Goal: Task Accomplishment & Management: Use online tool/utility

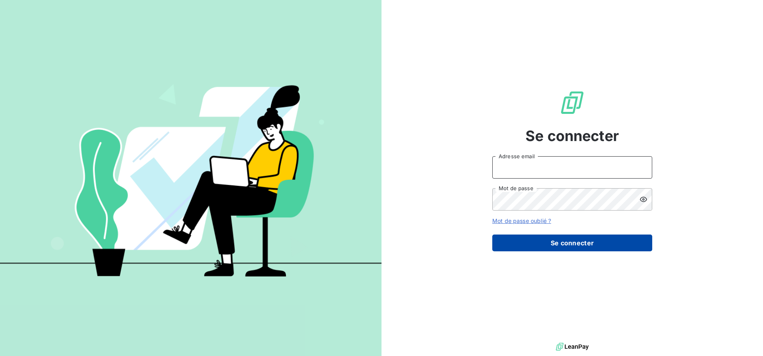
type input "[PERSON_NAME][EMAIL_ADDRESS][DOMAIN_NAME]"
click at [562, 243] on button "Se connecter" at bounding box center [572, 243] width 160 height 17
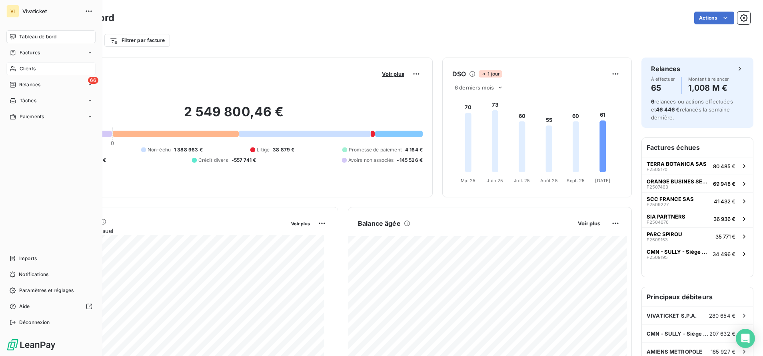
click at [21, 67] on span "Clients" at bounding box center [28, 68] width 16 height 7
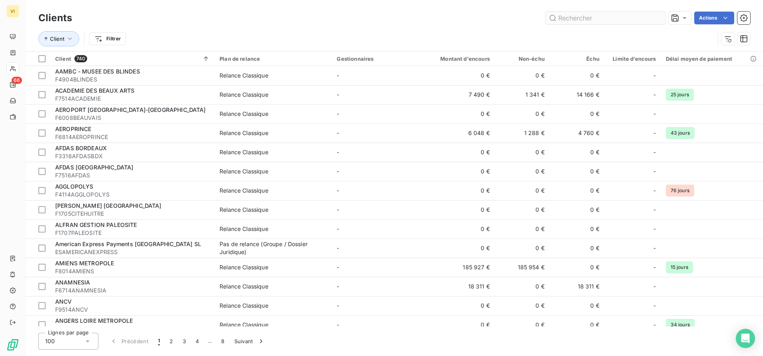
click at [625, 20] on input "text" at bounding box center [605, 18] width 120 height 13
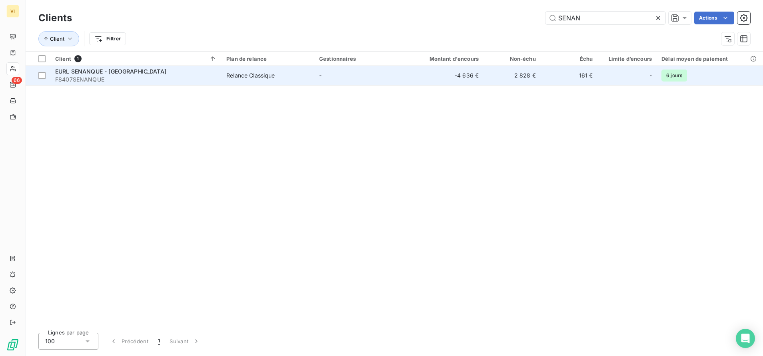
type input "SENAN"
click at [108, 76] on span "F8407SENANQUE" at bounding box center [135, 80] width 161 height 8
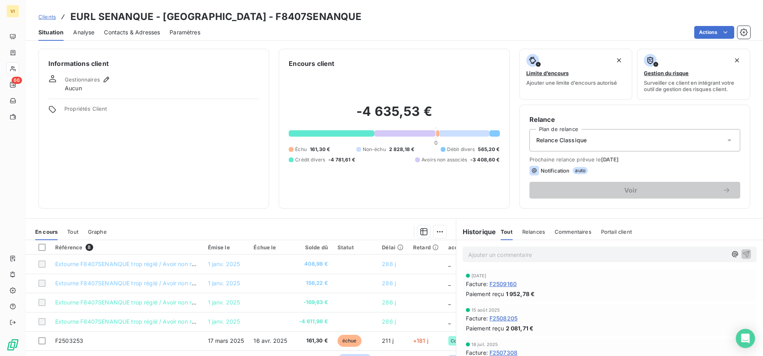
click at [114, 34] on span "Contacts & Adresses" at bounding box center [132, 32] width 56 height 8
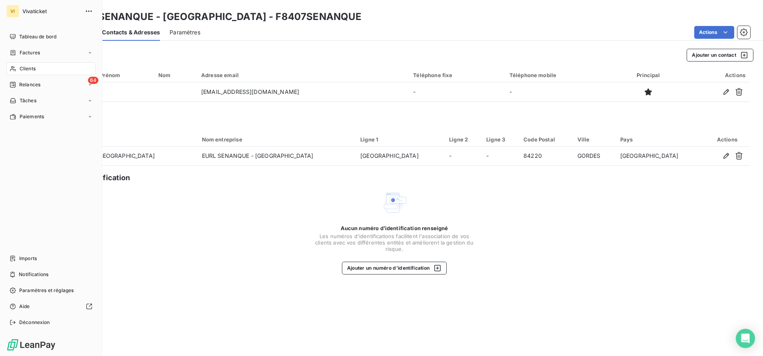
click at [30, 70] on span "Clients" at bounding box center [28, 68] width 16 height 7
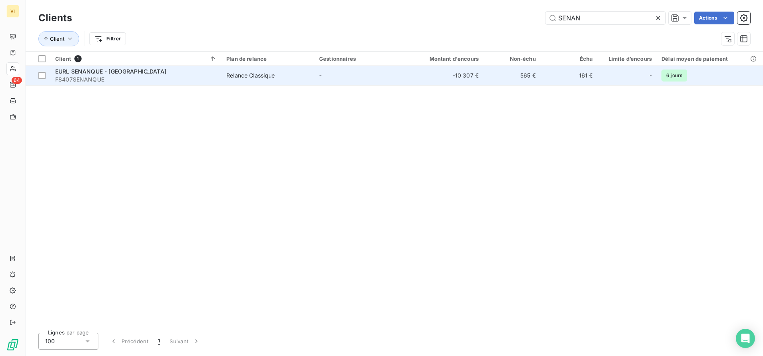
click at [98, 76] on span "F8407SENANQUE" at bounding box center [135, 80] width 161 height 8
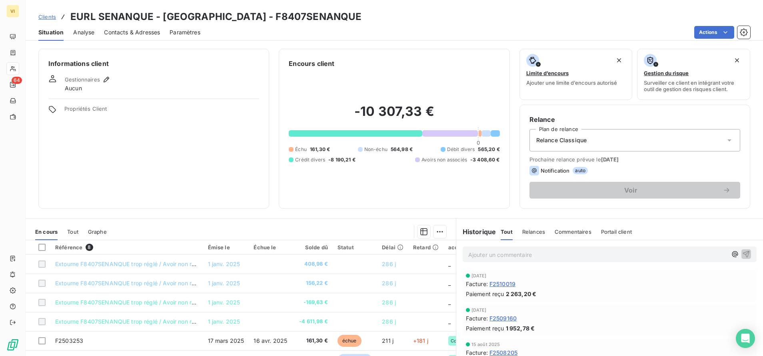
drag, startPoint x: 480, startPoint y: 256, endPoint x: 484, endPoint y: 254, distance: 4.7
click at [480, 255] on p "Ajouter un commentaire ﻿" at bounding box center [597, 255] width 259 height 10
click at [521, 253] on span "14/10 mail au client, il nous ont" at bounding box center [508, 254] width 81 height 7
click at [569, 255] on p "14/10 mail au client, ils nous ont" at bounding box center [597, 254] width 259 height 9
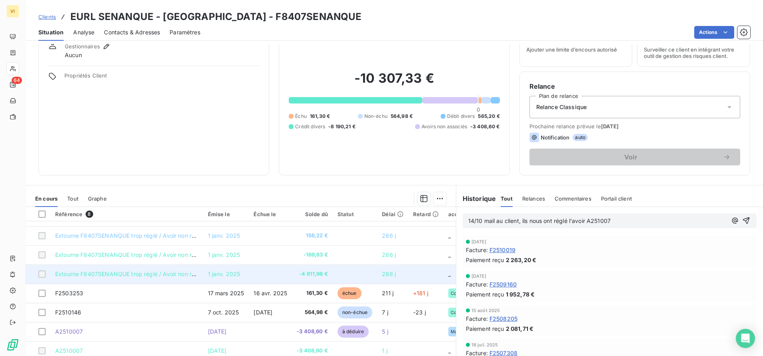
scroll to position [60, 0]
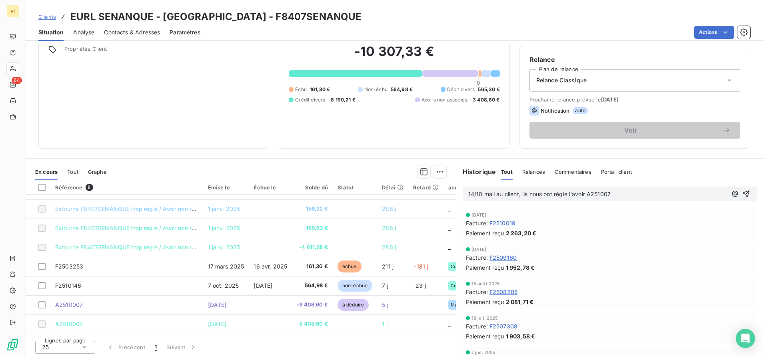
click at [606, 191] on p "14/10 mail au client, ils nous ont réglé l'avoir A251007" at bounding box center [597, 194] width 259 height 9
click at [600, 195] on span "14/10 mail au client, ils nous ont réglé l'avoir A251007" at bounding box center [539, 194] width 142 height 7
click at [631, 199] on p "14/10 mail au client, ils nous ont réglé l'avoir A2510007" at bounding box center [597, 194] width 259 height 9
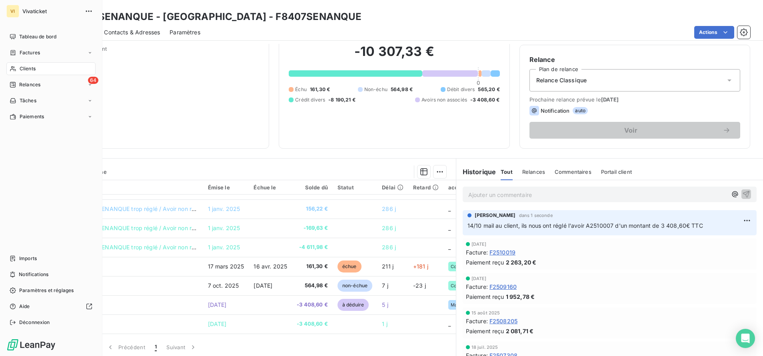
click at [26, 67] on span "Clients" at bounding box center [28, 68] width 16 height 7
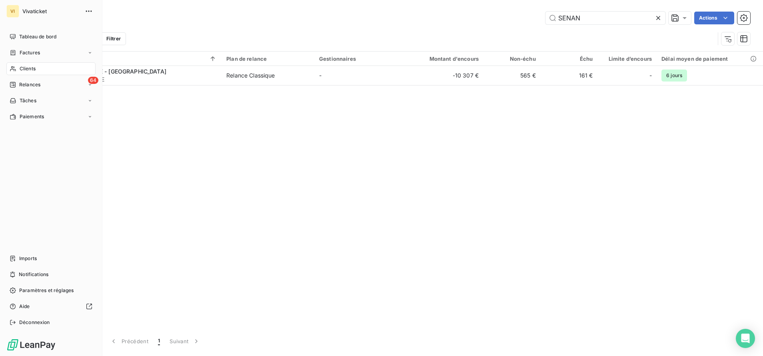
click at [27, 65] on span "Clients" at bounding box center [28, 68] width 16 height 7
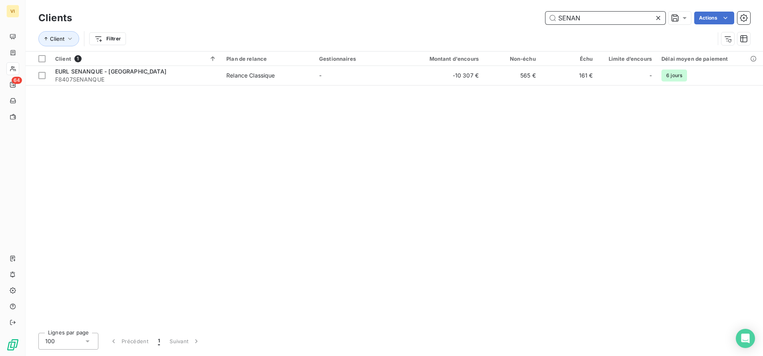
click at [574, 22] on input "SENAN" at bounding box center [605, 18] width 120 height 13
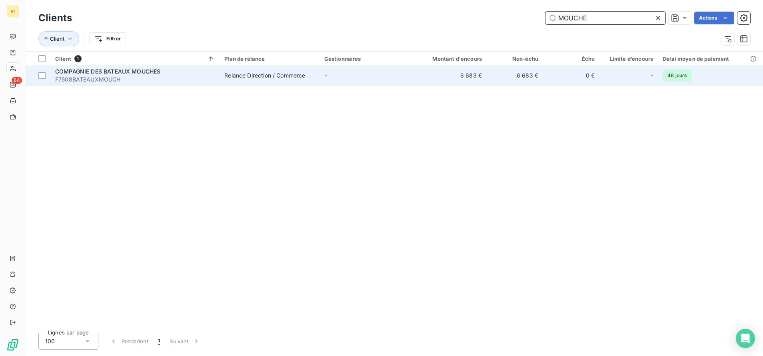
type input "MOUCHE"
click at [81, 77] on span "F7508BATEAUXMOUCH" at bounding box center [134, 80] width 159 height 8
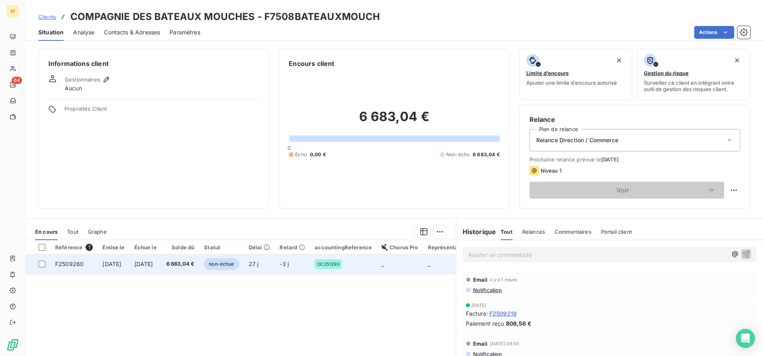
click at [152, 263] on span "[DATE]" at bounding box center [143, 264] width 19 height 7
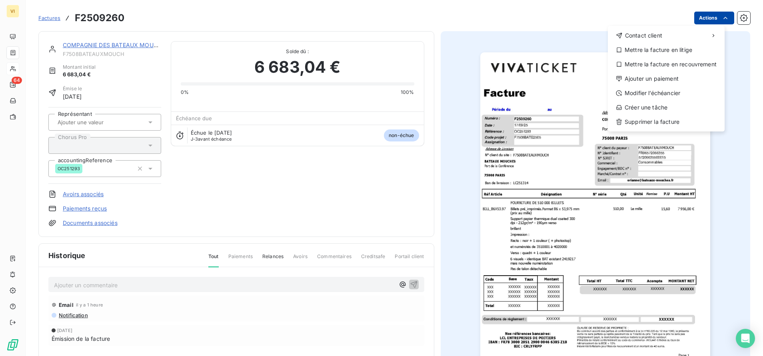
click at [704, 17] on html "VI 64 Factures F2509260 Actions Contact client Mettre la facture en litige Mett…" at bounding box center [381, 178] width 763 height 356
click at [656, 50] on div "Mettre la facture en litige" at bounding box center [666, 50] width 110 height 13
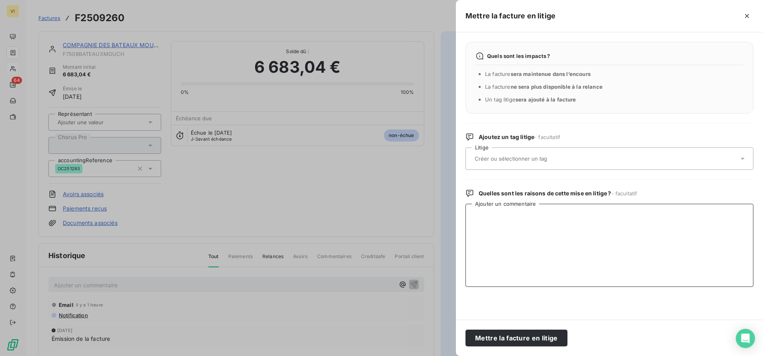
click at [501, 219] on textarea "Ajouter un commentaire" at bounding box center [609, 245] width 288 height 83
paste textarea "[EMAIL_ADDRESS][DOMAIN_NAME]"
paste textarea "Cette facture est à ce jour bloquée car il y a un problème avec les billets liv…"
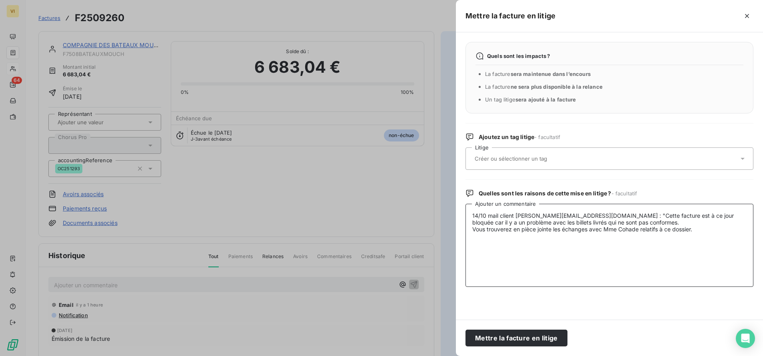
click at [700, 230] on textarea "14/10 mail client [PERSON_NAME][EMAIL_ADDRESS][DOMAIN_NAME] : "Cette facture es…" at bounding box center [609, 245] width 288 height 83
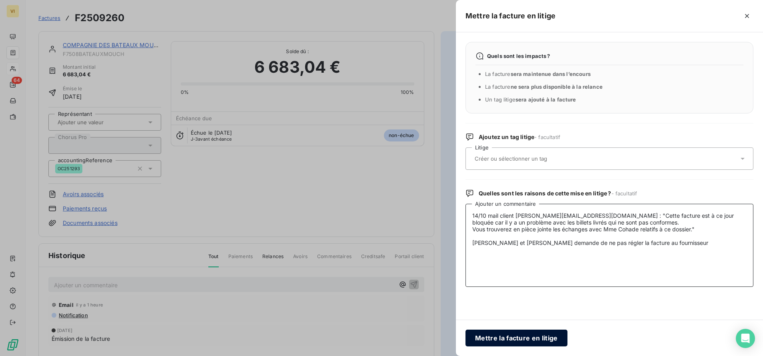
type textarea "14/10 mail client [PERSON_NAME][EMAIL_ADDRESS][DOMAIN_NAME] : "Cette facture es…"
click at [525, 334] on button "Mettre la facture en litige" at bounding box center [516, 338] width 102 height 17
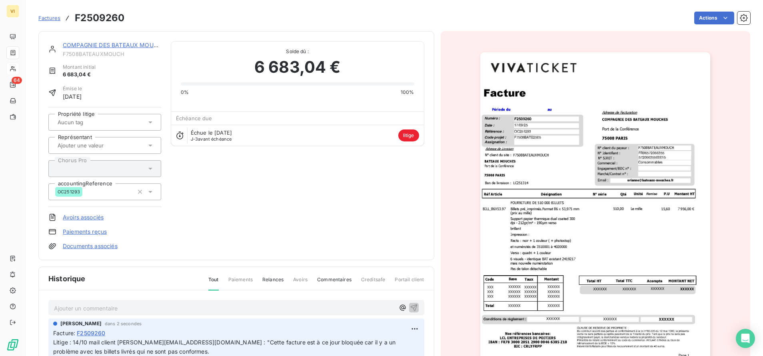
click at [522, 135] on img "button" at bounding box center [595, 214] width 230 height 325
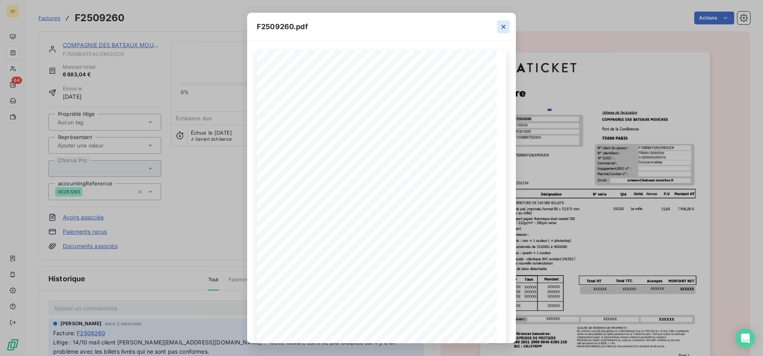
click at [498, 26] on button "button" at bounding box center [503, 26] width 13 height 13
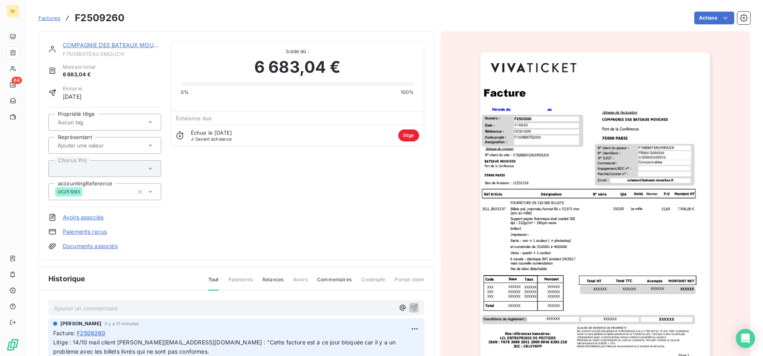
click at [99, 17] on h3 "F2509260" at bounding box center [100, 18] width 50 height 14
copy h3 "F2509260"
